Goal: Transaction & Acquisition: Purchase product/service

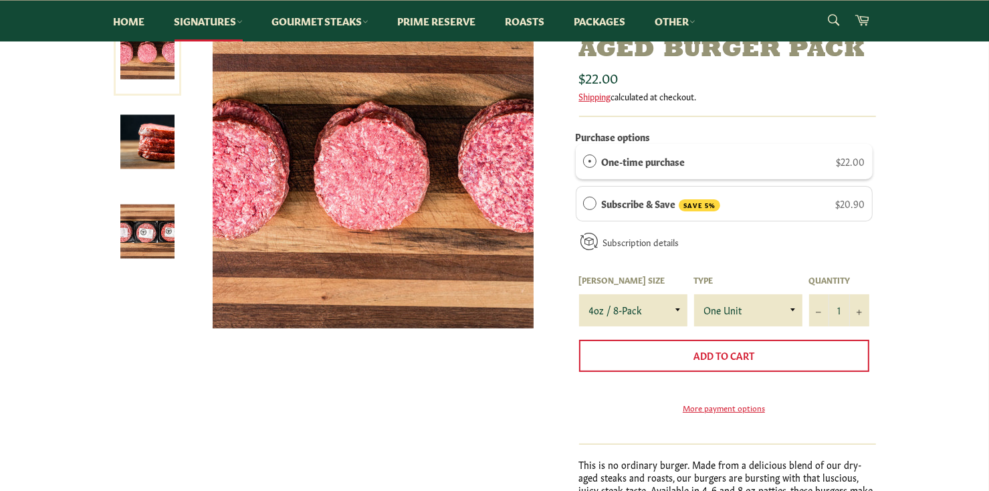
scroll to position [162, 0]
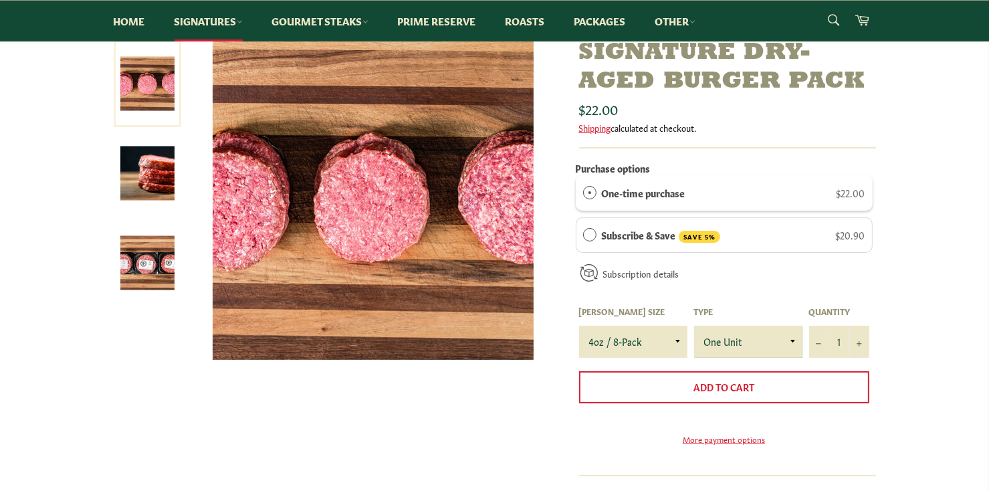
click at [786, 328] on select "One Unit" at bounding box center [748, 342] width 108 height 32
click at [673, 332] on select "4oz / 8-Pack 6oz / 4-Pack 8oz / 4-Pack" at bounding box center [633, 342] width 108 height 32
select select "6oz / 4-Pack"
click at [579, 326] on select "4oz / 8-Pack 6oz / 4-Pack 8oz / 4-Pack" at bounding box center [633, 342] width 108 height 32
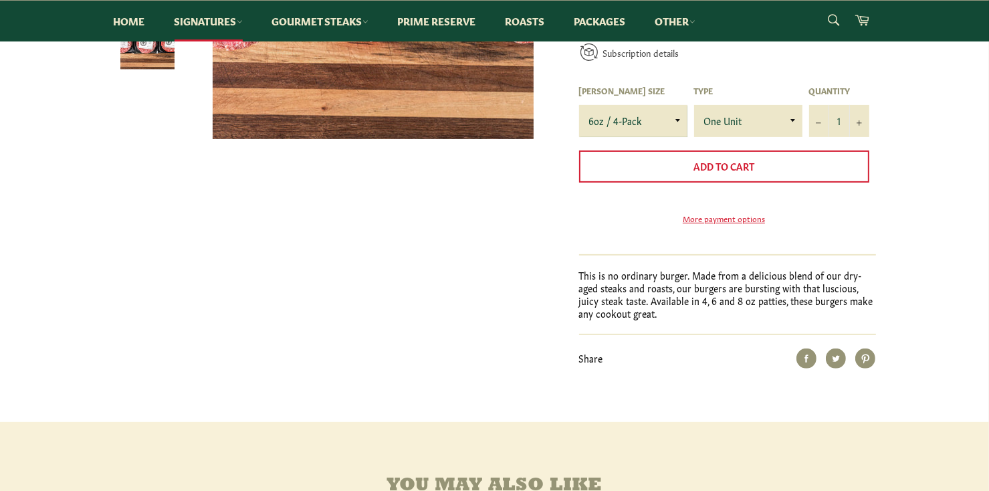
scroll to position [385, 0]
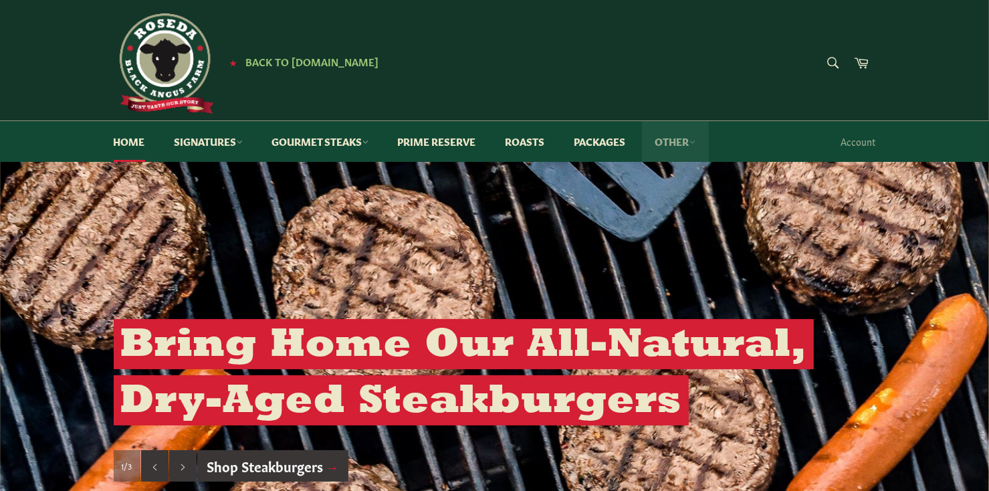
click at [677, 140] on link "Other" at bounding box center [675, 141] width 67 height 41
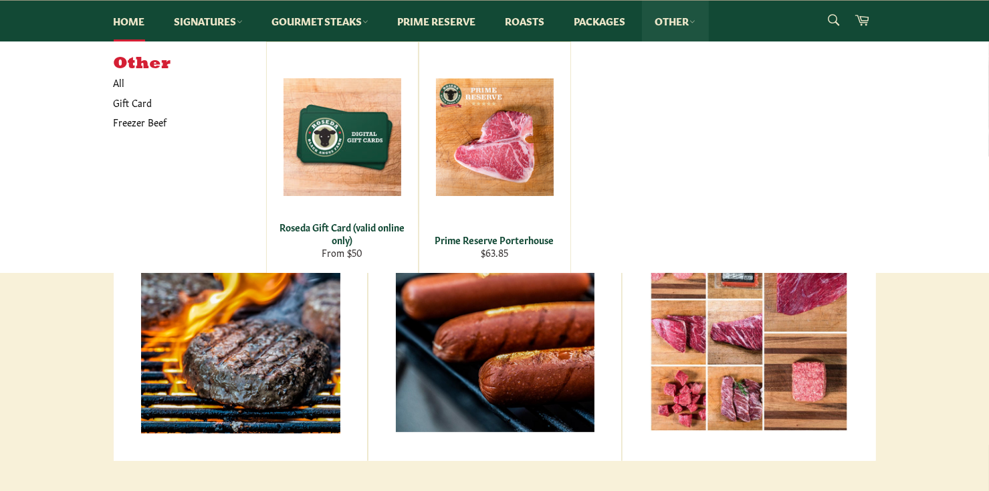
scroll to position [399, 0]
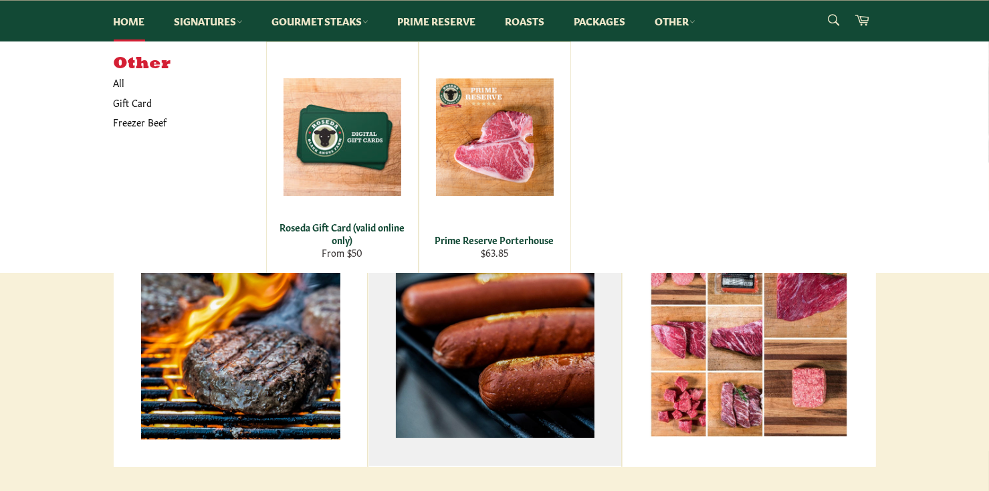
click at [540, 309] on link "All Beef Hot Dogs View all" at bounding box center [494, 294] width 253 height 344
